Goal: Find contact information: Find contact information

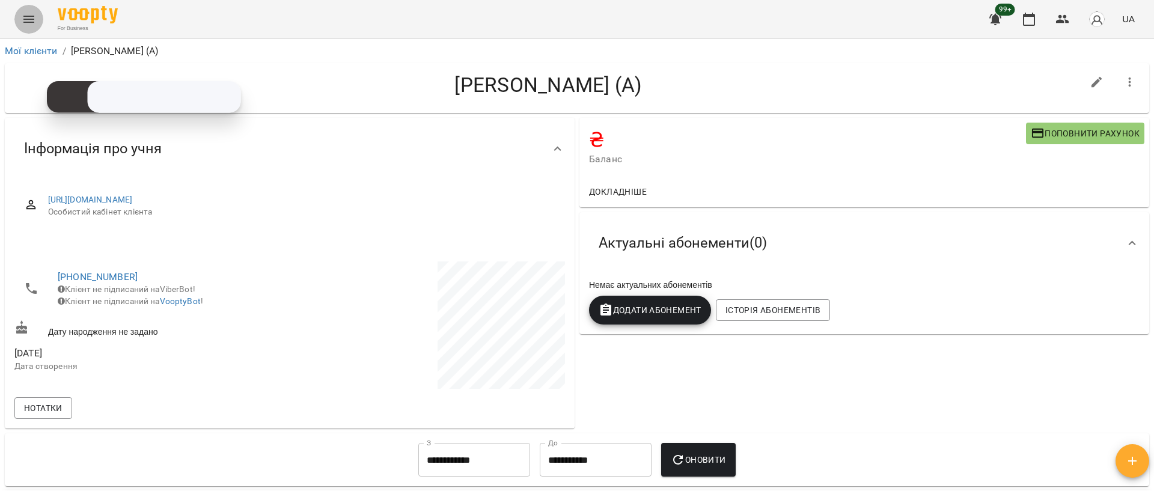
click at [31, 13] on icon "Menu" at bounding box center [29, 19] width 14 height 14
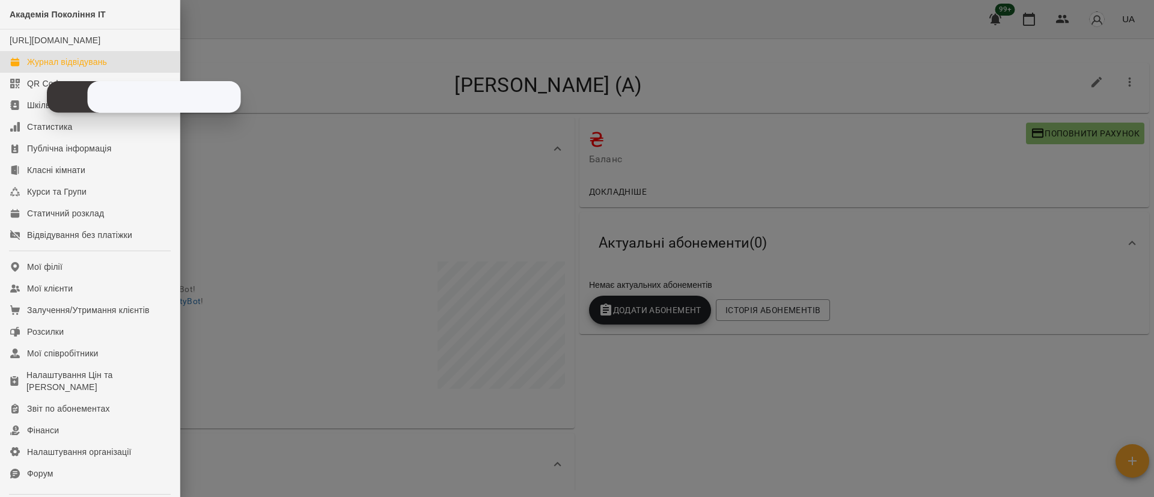
click at [19, 64] on link "Журнал відвідувань" at bounding box center [90, 62] width 180 height 22
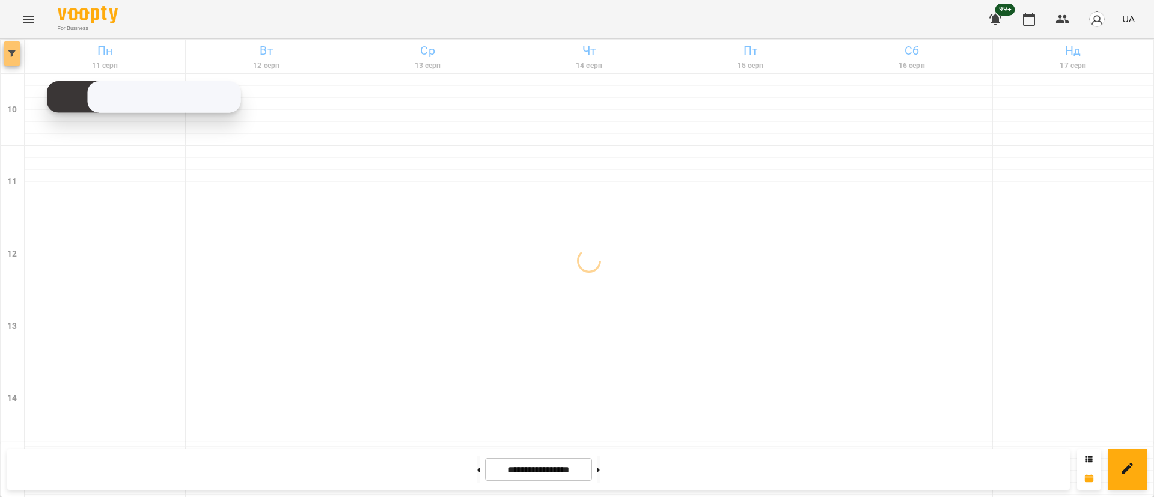
click at [16, 61] on button "button" at bounding box center [12, 53] width 17 height 24
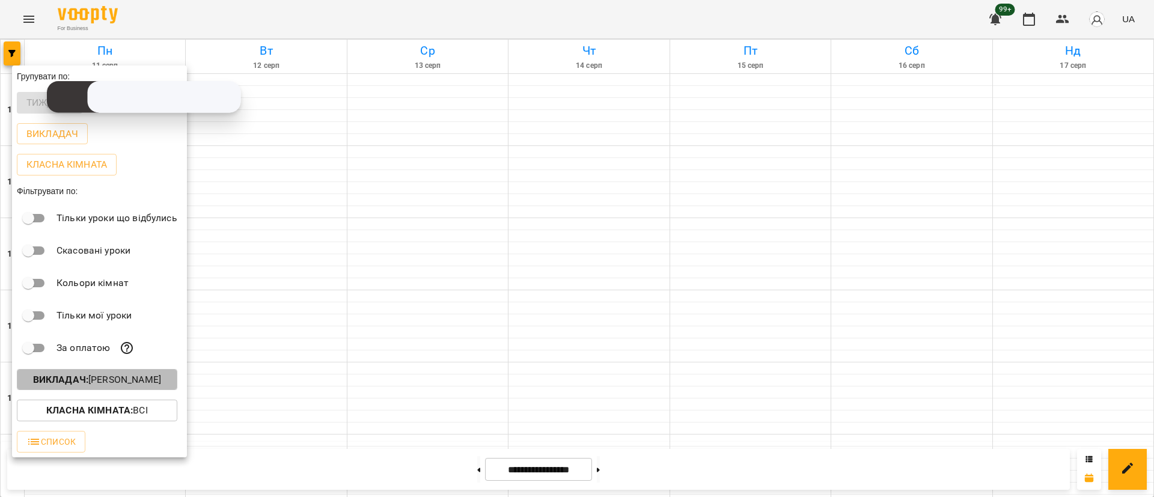
click at [148, 376] on p "Викладач : [PERSON_NAME]" at bounding box center [97, 380] width 128 height 14
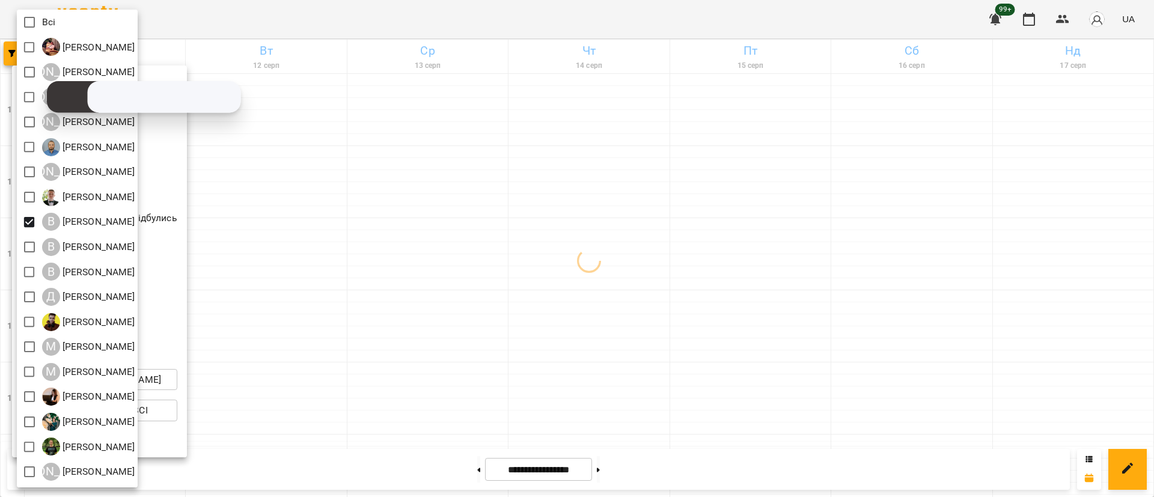
click at [350, 287] on div at bounding box center [577, 248] width 1154 height 497
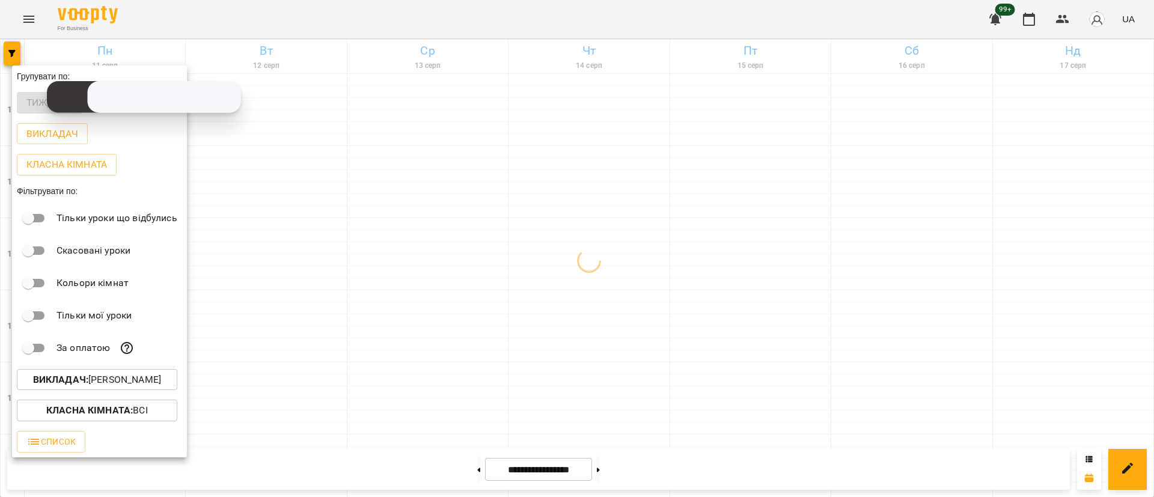
click at [350, 287] on div at bounding box center [577, 248] width 1154 height 497
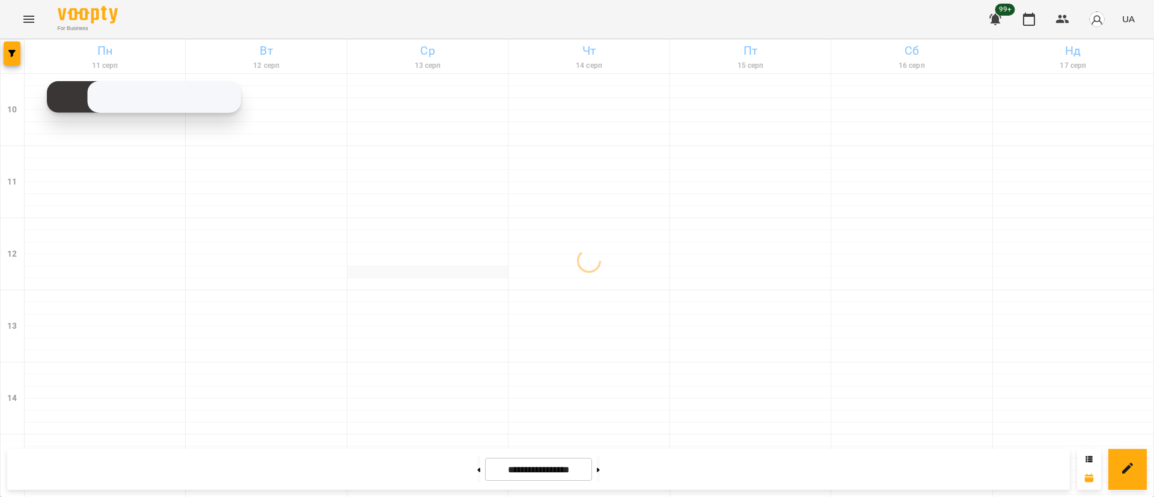
scroll to position [451, 0]
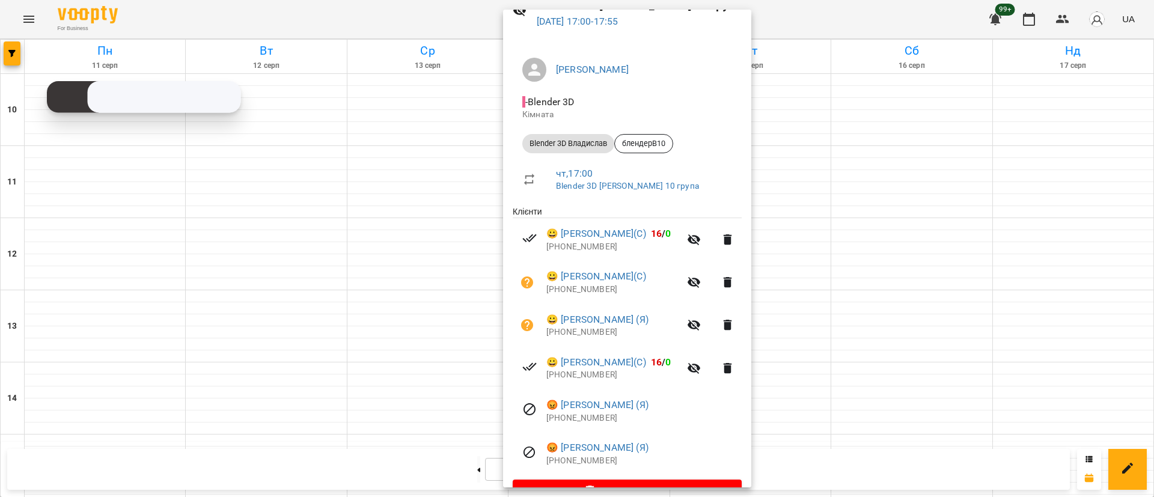
scroll to position [92, 0]
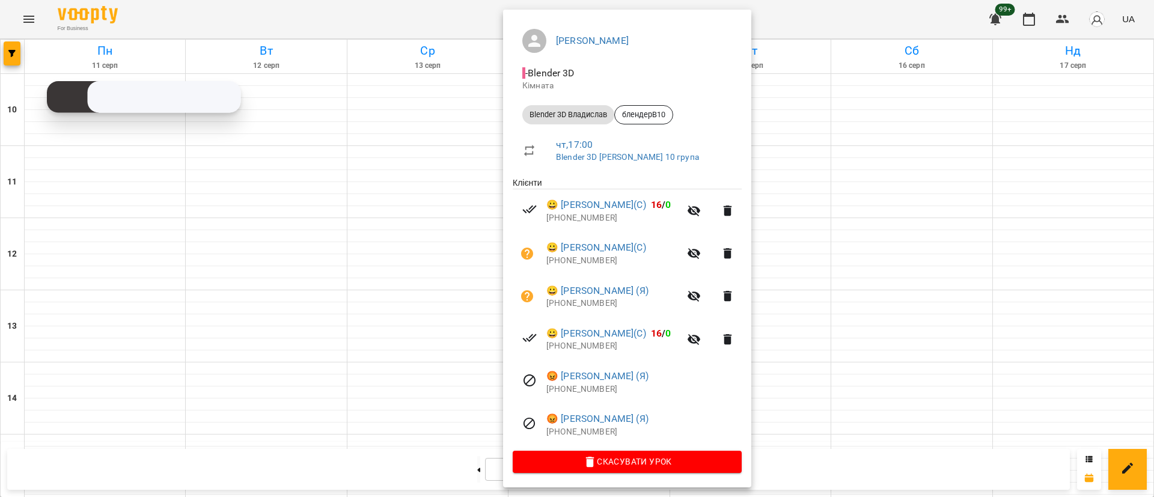
click at [433, 231] on div at bounding box center [577, 248] width 1154 height 497
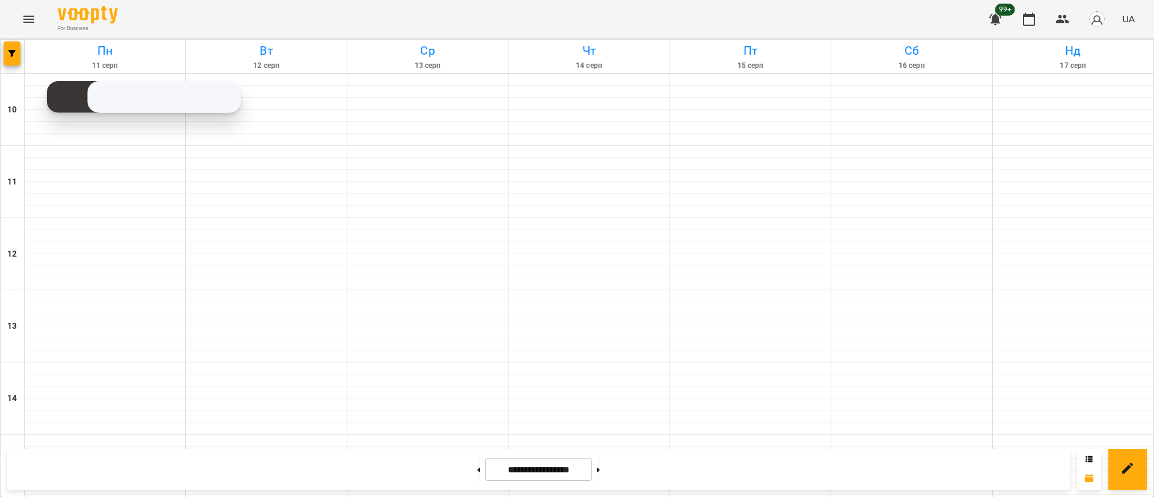
scroll to position [478, 0]
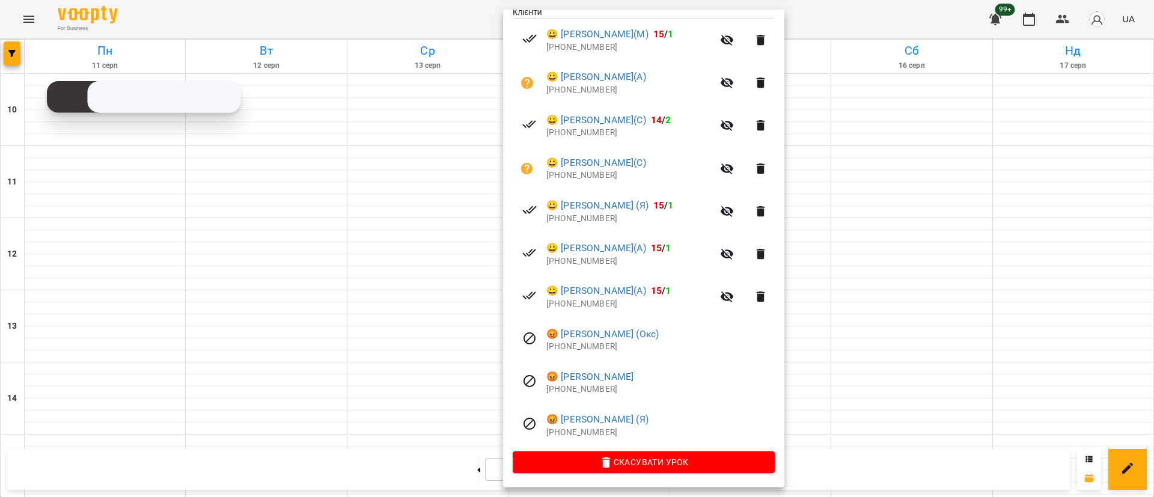
scroll to position [263, 0]
click at [436, 351] on div at bounding box center [577, 248] width 1154 height 497
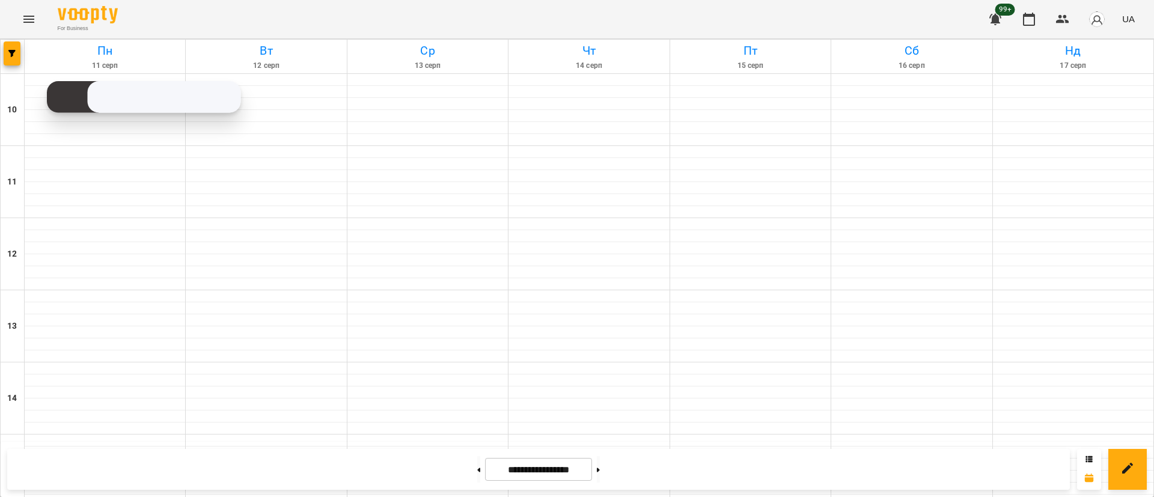
scroll to position [568, 0]
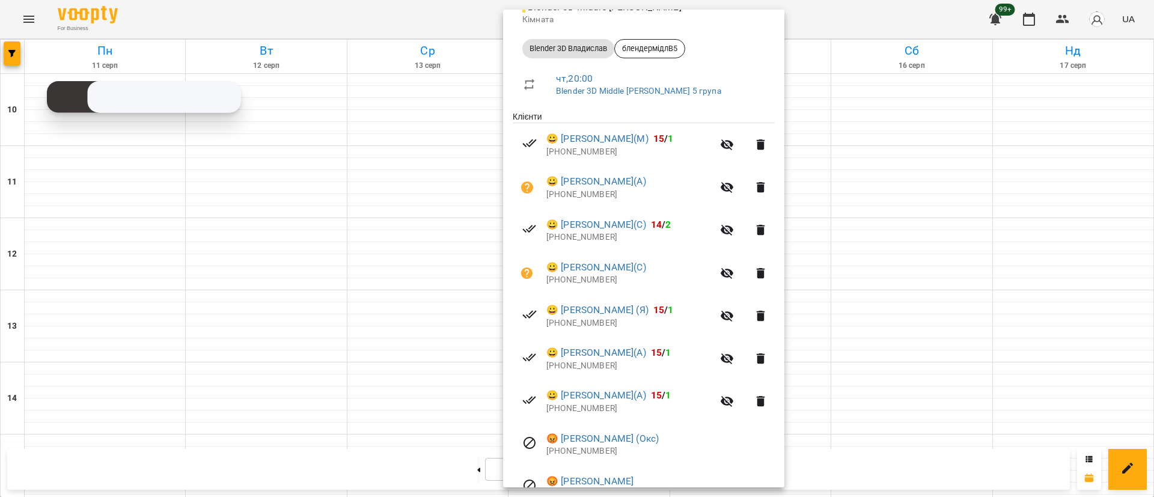
scroll to position [180, 0]
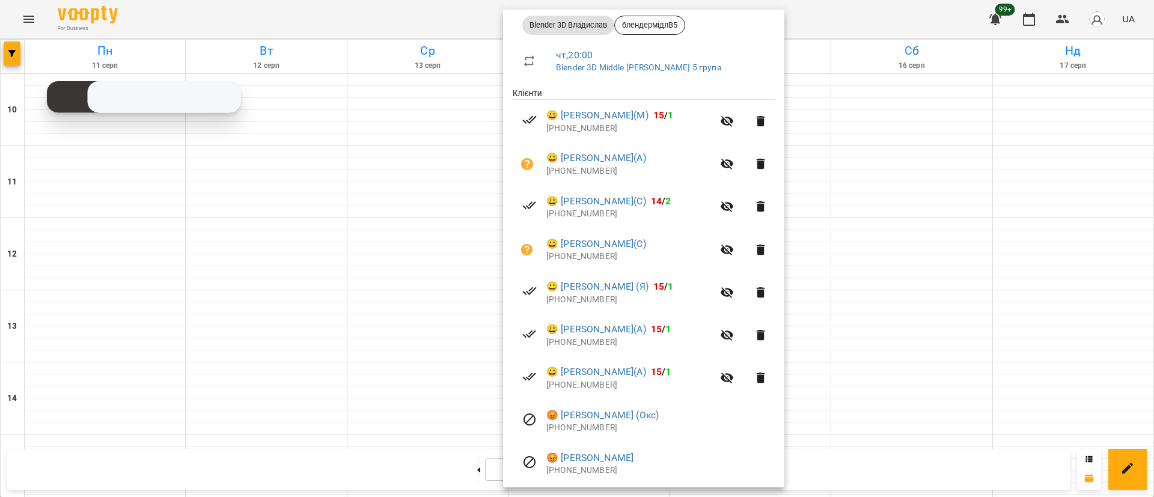
click at [44, 176] on div at bounding box center [577, 248] width 1154 height 497
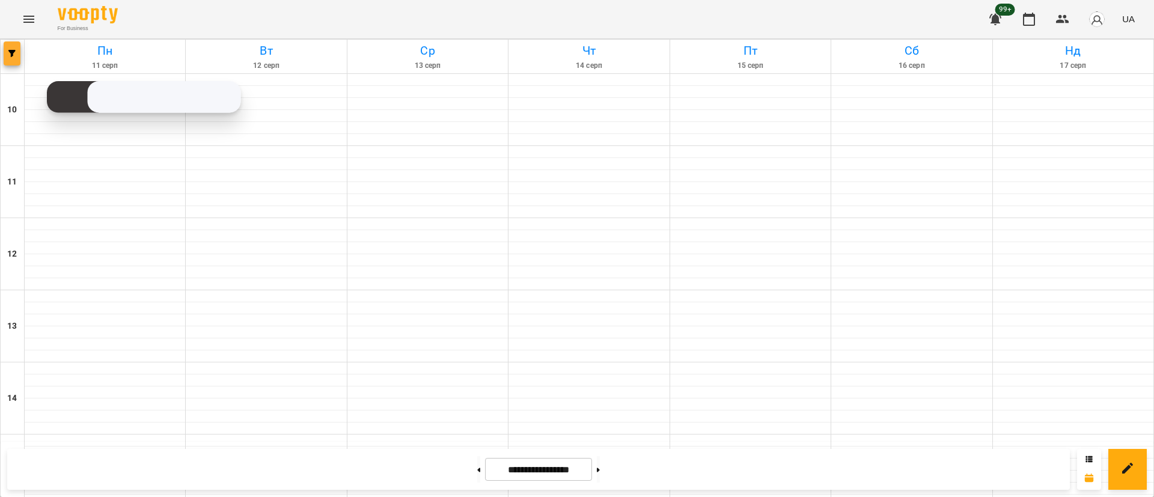
click at [13, 51] on icon "button" at bounding box center [11, 53] width 7 height 7
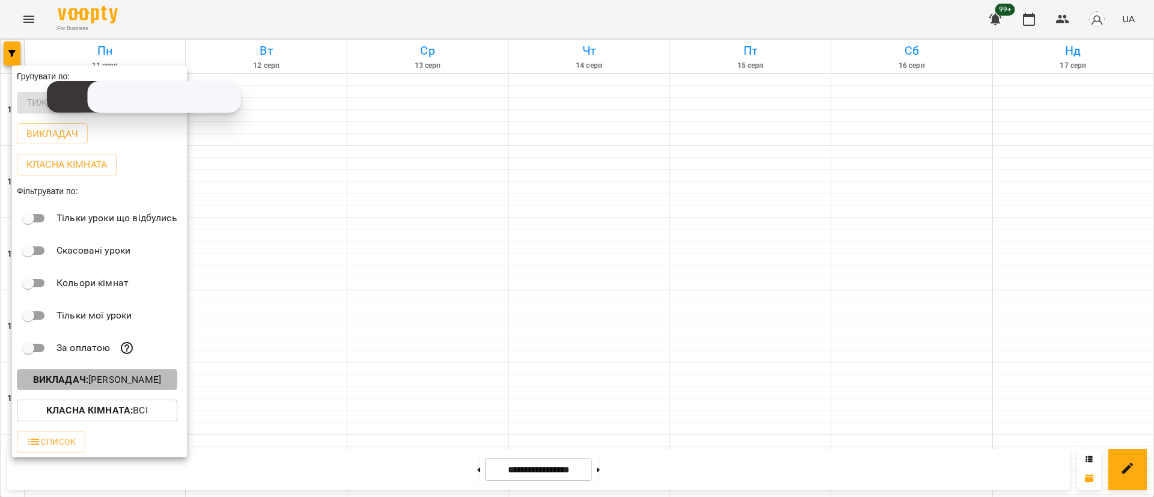
click at [85, 386] on p "Викладач : [PERSON_NAME]" at bounding box center [97, 380] width 128 height 14
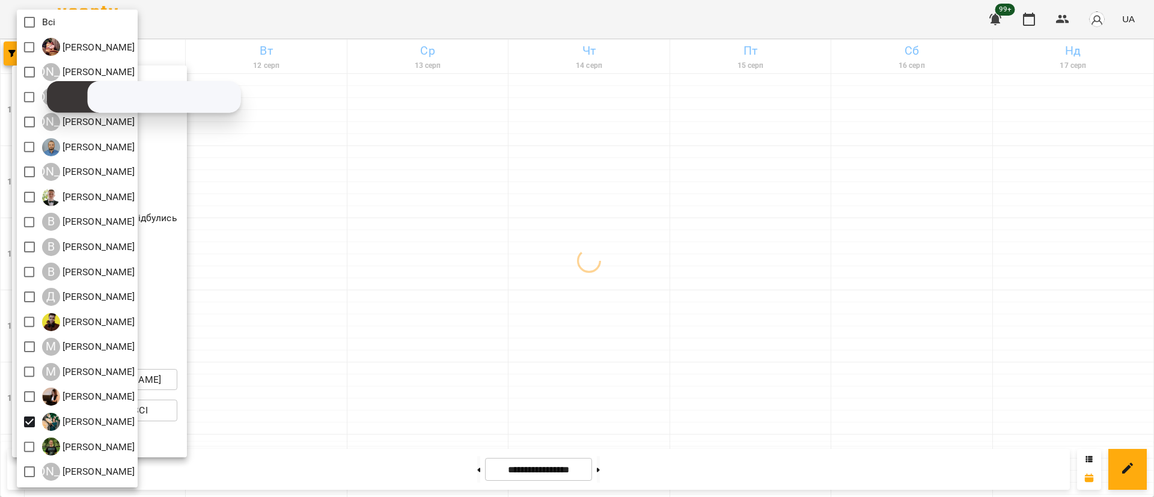
click at [321, 430] on div at bounding box center [577, 248] width 1154 height 497
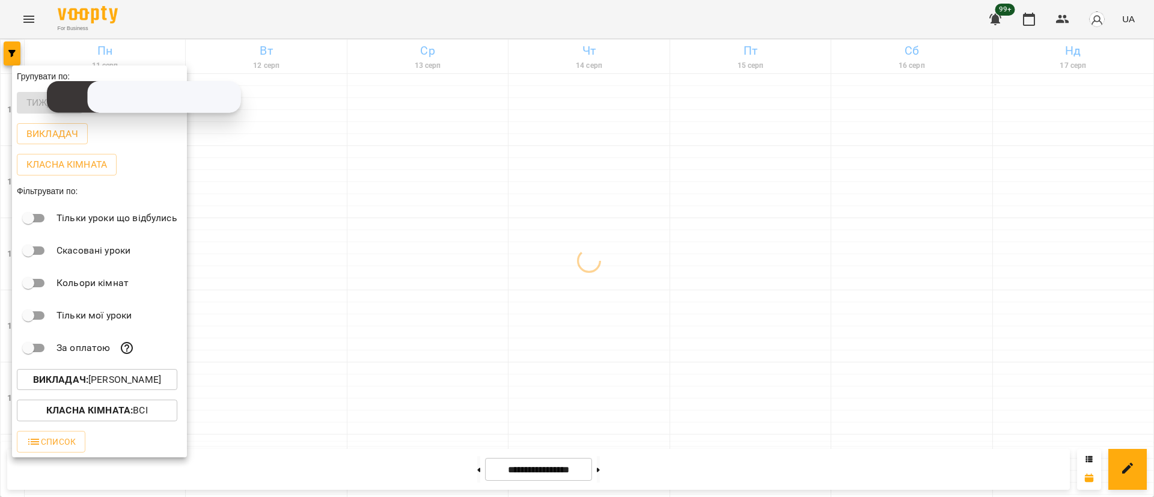
click at [321, 430] on div at bounding box center [577, 248] width 1154 height 497
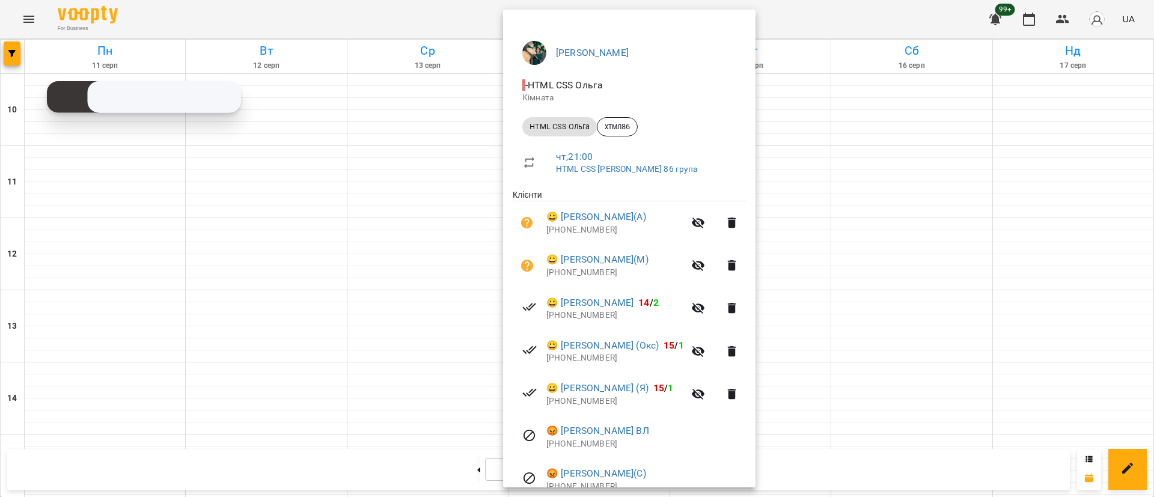
scroll to position [178, 0]
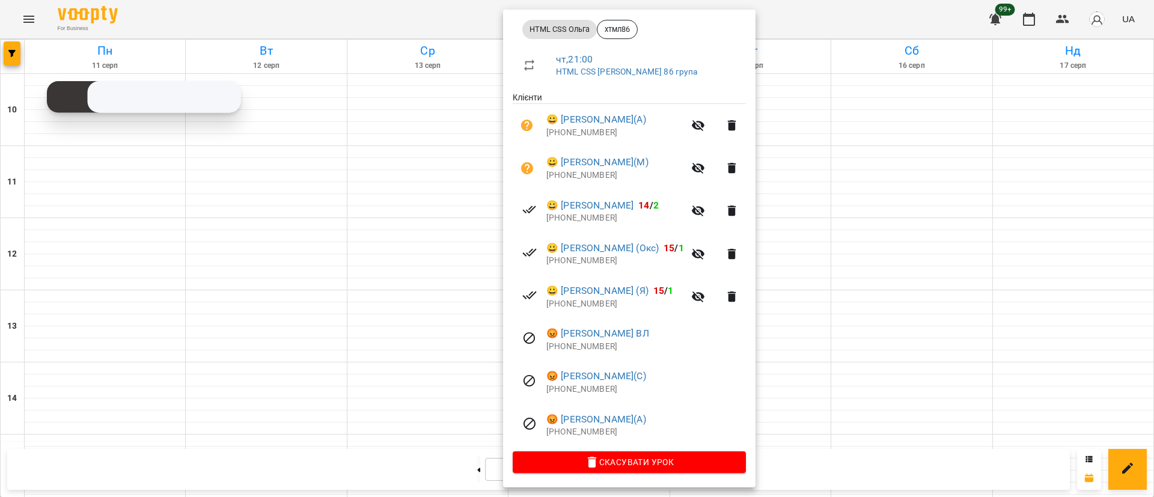
click at [240, 329] on div at bounding box center [577, 248] width 1154 height 497
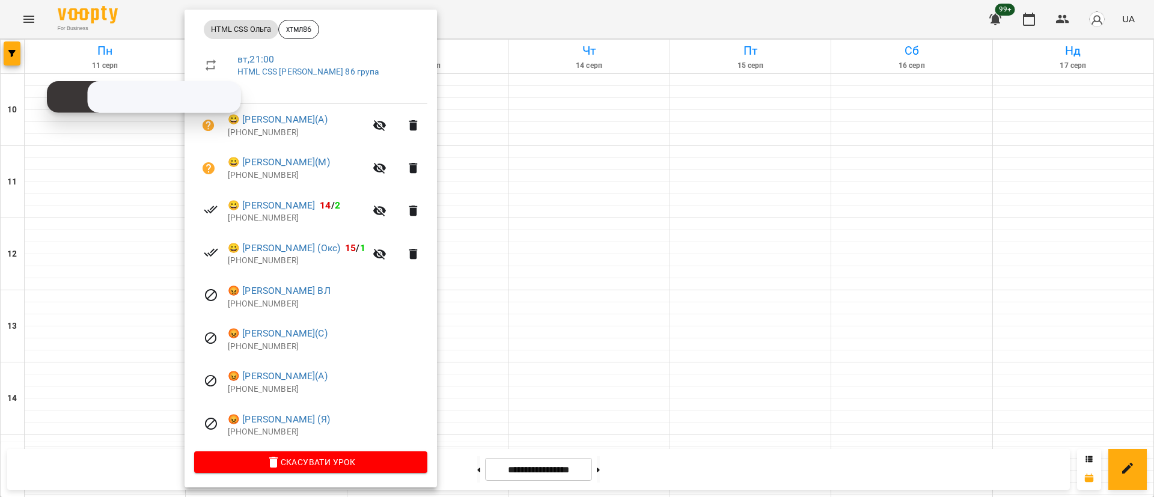
click at [265, 389] on p "[PHONE_NUMBER]" at bounding box center [327, 389] width 199 height 12
copy p "380966275679"
click at [637, 422] on div at bounding box center [577, 248] width 1154 height 497
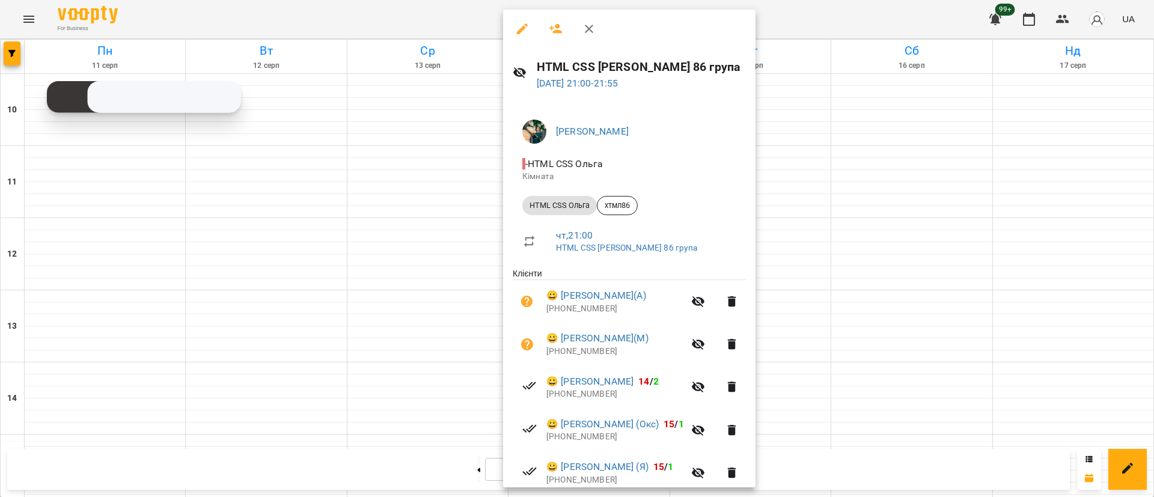
click at [583, 312] on p "[PHONE_NUMBER]" at bounding box center [615, 309] width 138 height 12
copy p "380978076637"
